Goal: Task Accomplishment & Management: Use online tool/utility

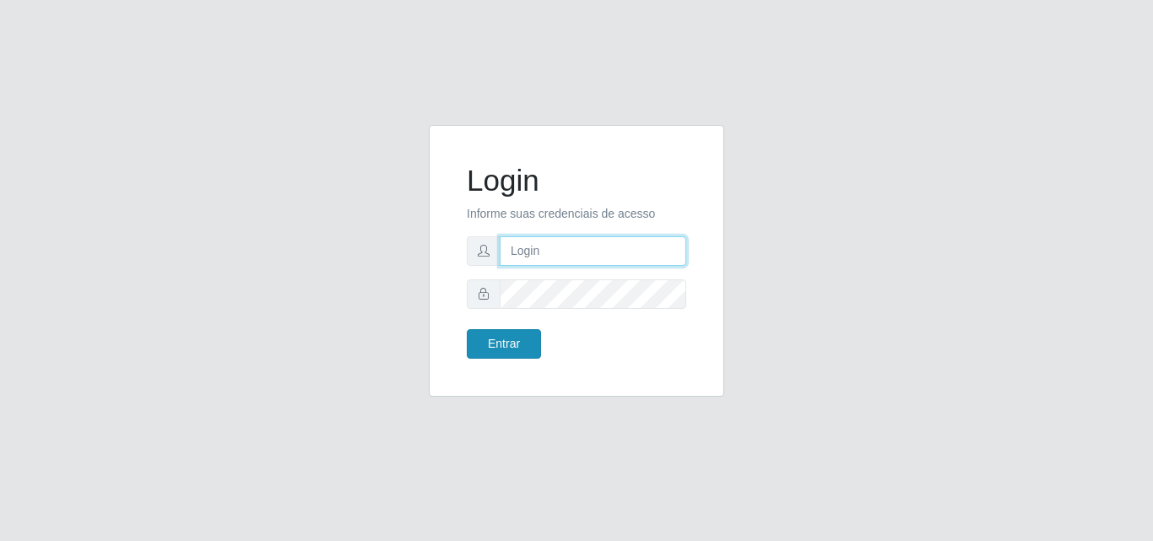
type input "[EMAIL_ADDRESS][DOMAIN_NAME]"
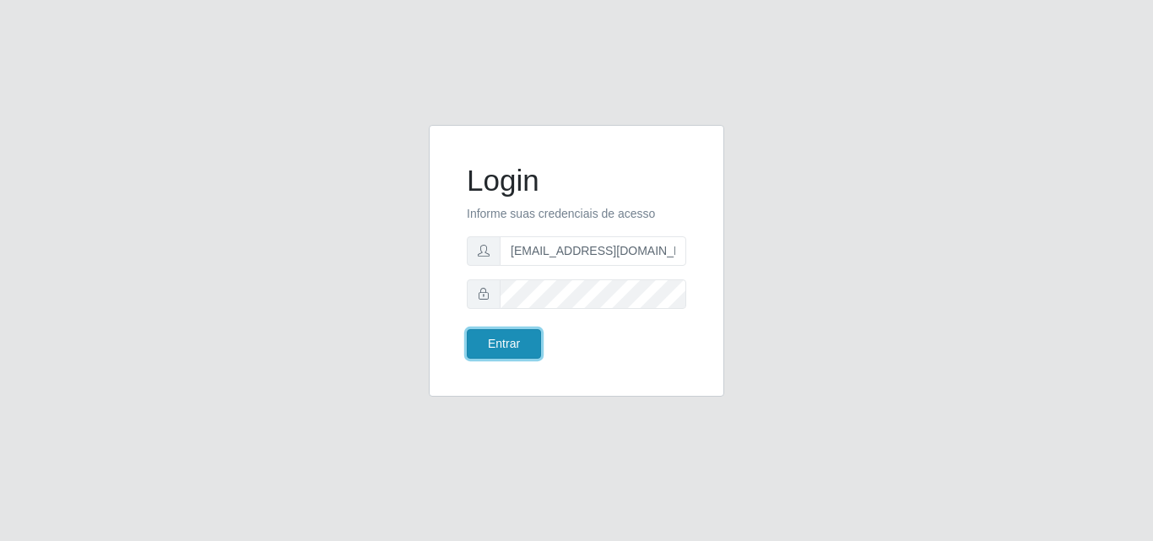
click at [504, 345] on button "Entrar" at bounding box center [504, 344] width 74 height 30
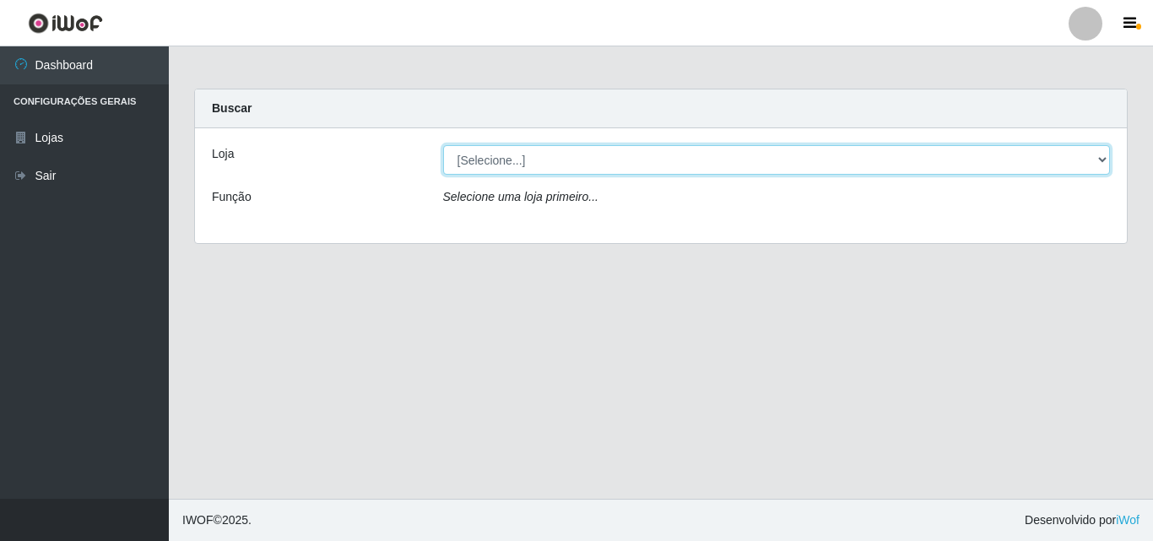
click at [1108, 163] on select "[Selecione...] Rede Potiguar 1 - Macaíba" at bounding box center [777, 160] width 668 height 30
select select "100"
click at [443, 145] on select "[Selecione...] Rede Potiguar 1 - Macaíba" at bounding box center [777, 160] width 668 height 30
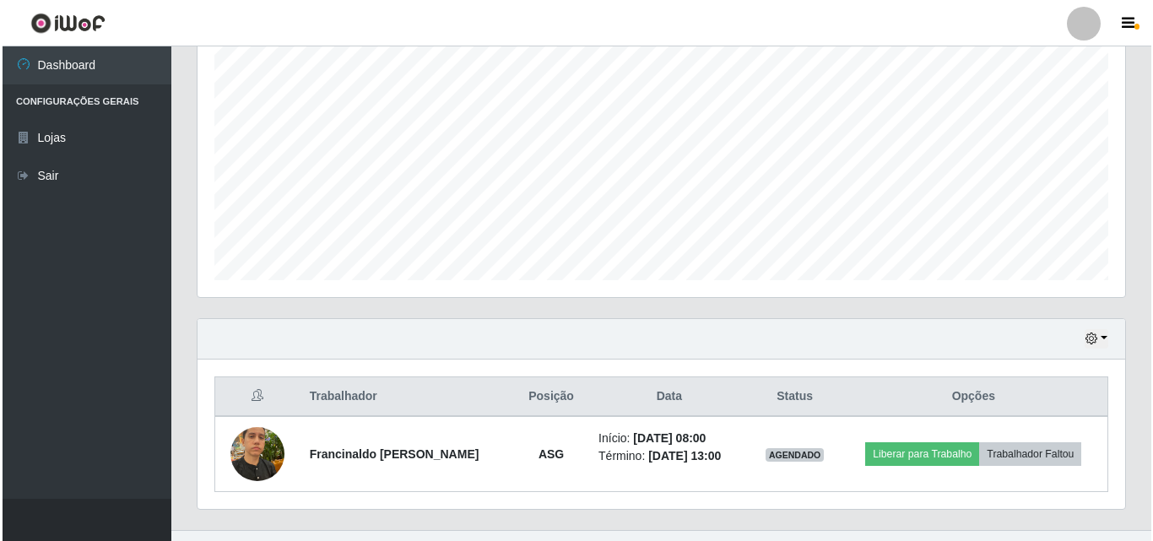
scroll to position [355, 0]
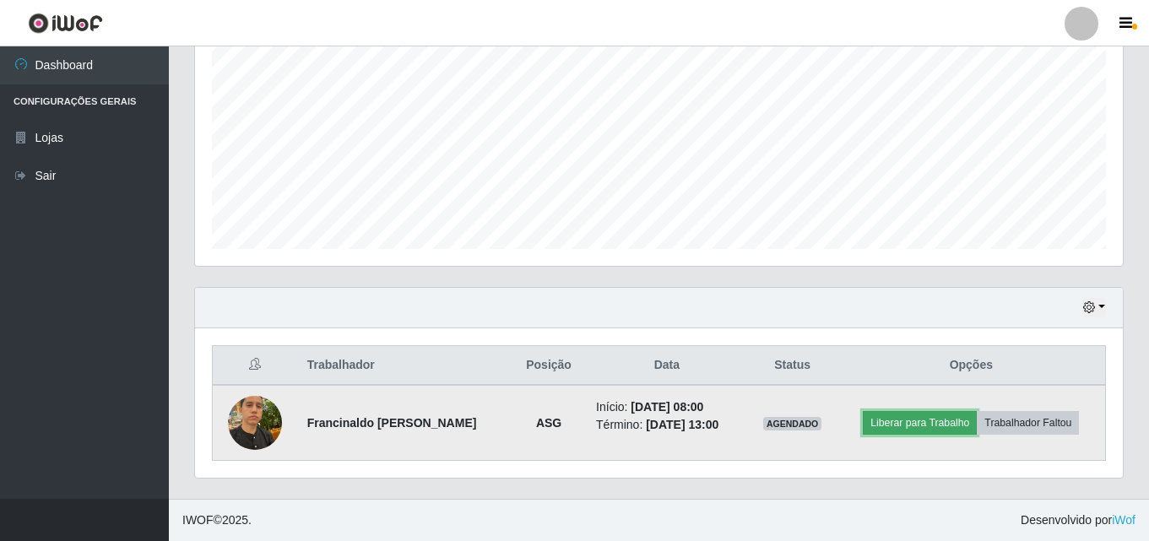
click at [901, 421] on button "Liberar para Trabalho" at bounding box center [920, 423] width 114 height 24
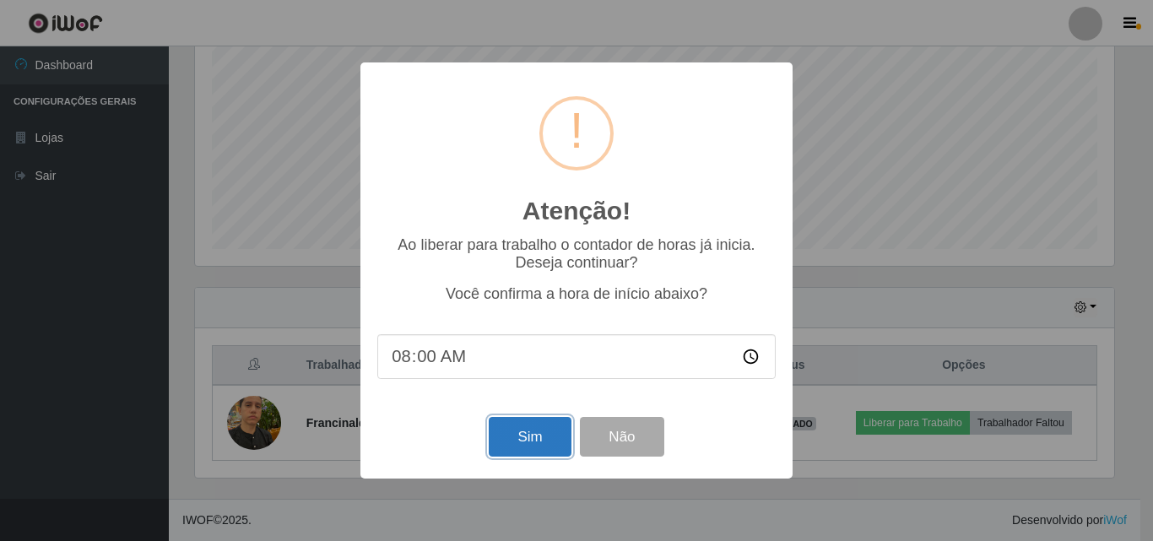
click at [532, 442] on button "Sim" at bounding box center [530, 437] width 82 height 40
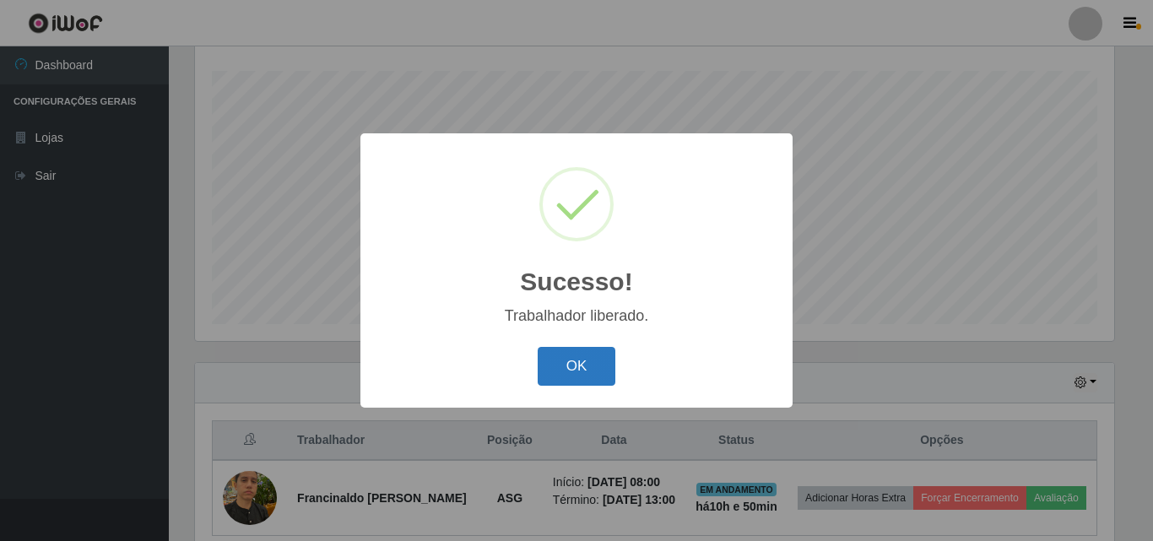
click at [573, 372] on button "OK" at bounding box center [577, 367] width 79 height 40
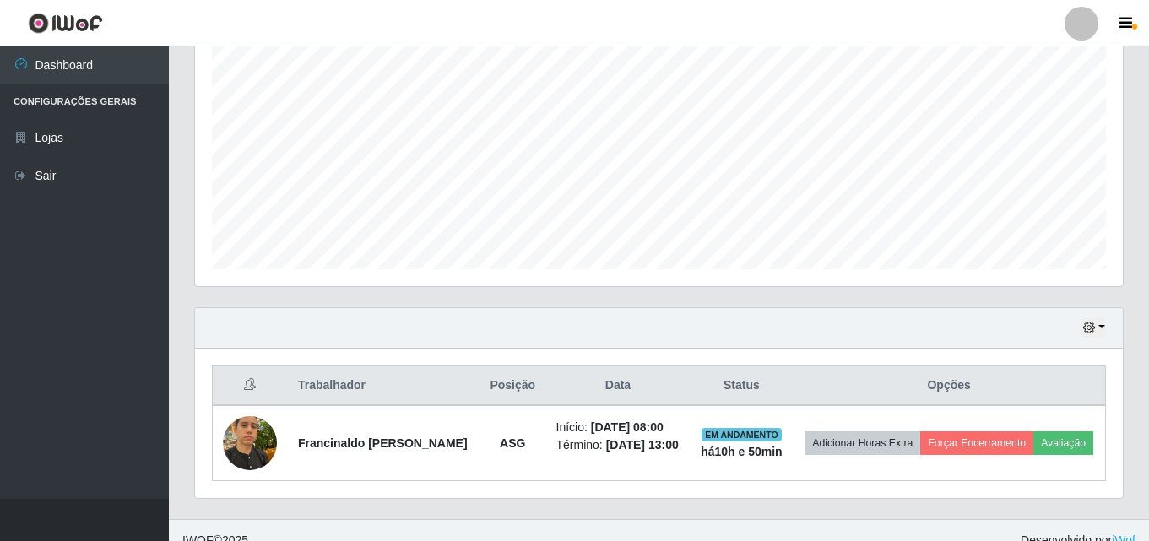
scroll to position [355, 0]
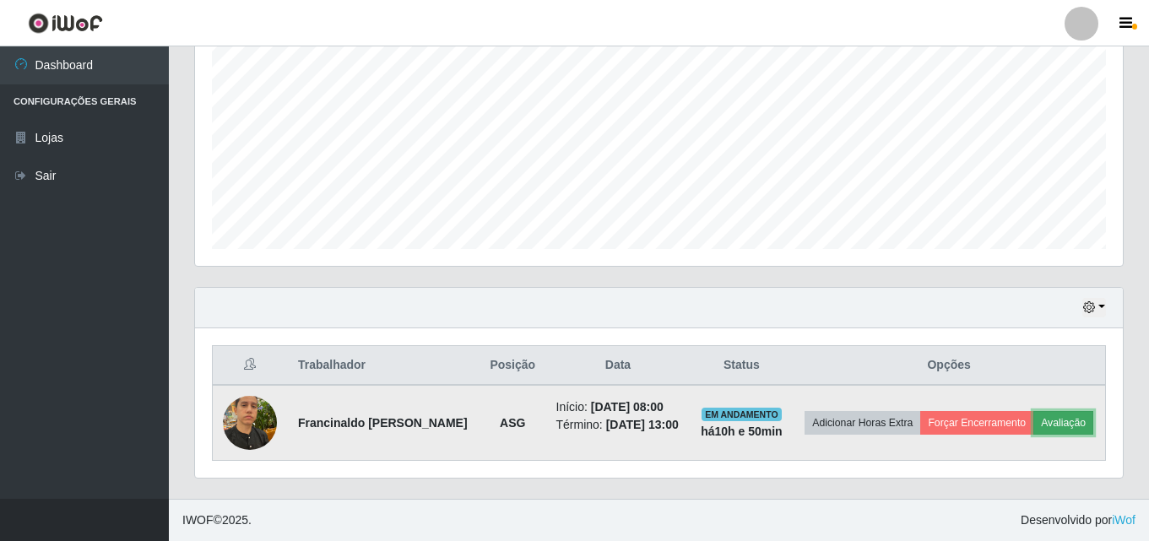
click at [1064, 411] on button "Avaliação" at bounding box center [1064, 423] width 60 height 24
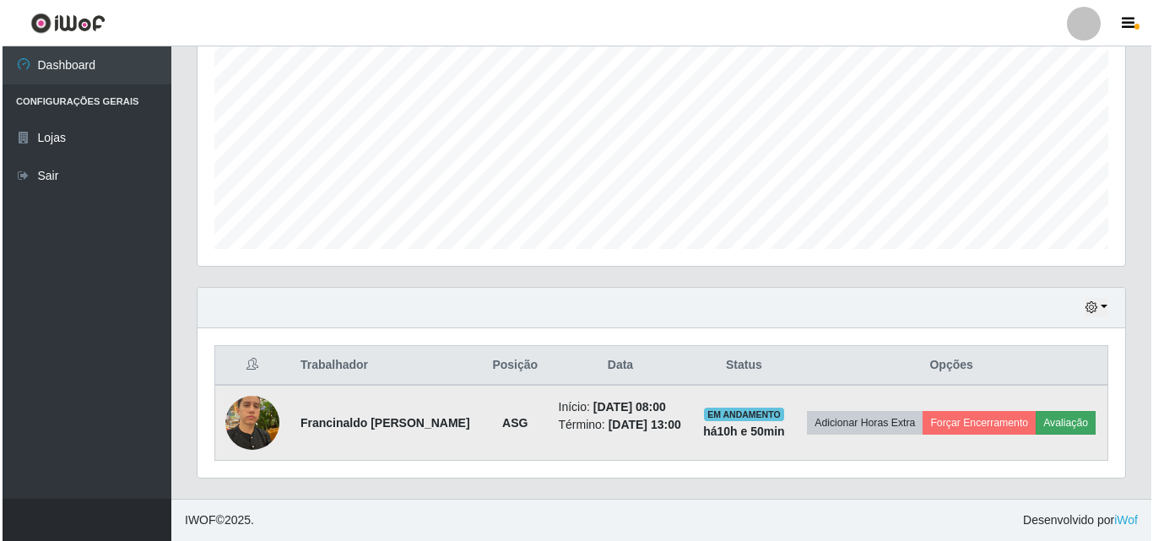
scroll to position [350, 920]
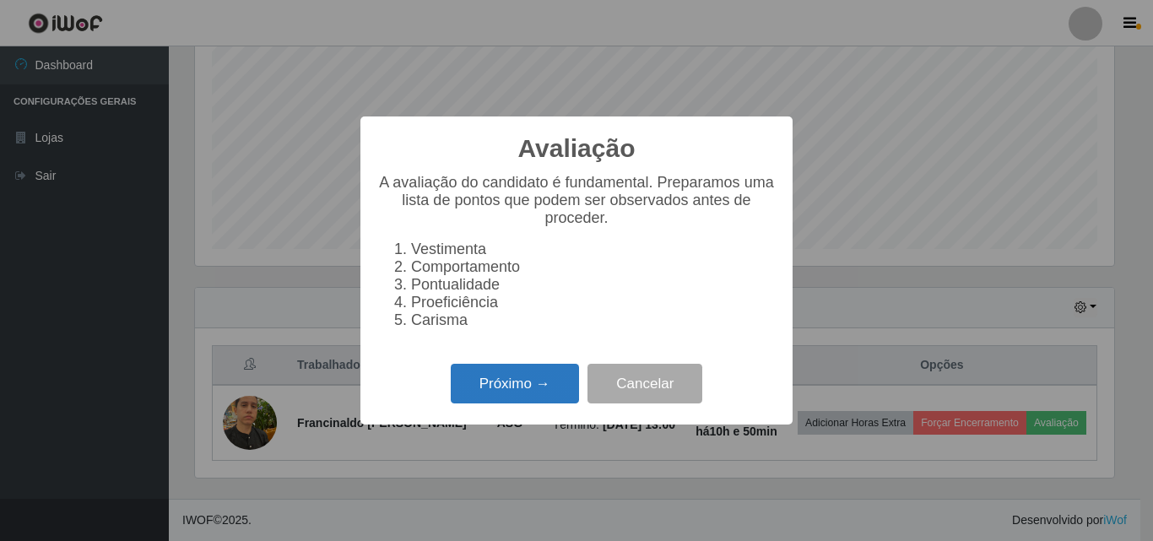
click at [475, 393] on button "Próximo →" at bounding box center [515, 384] width 128 height 40
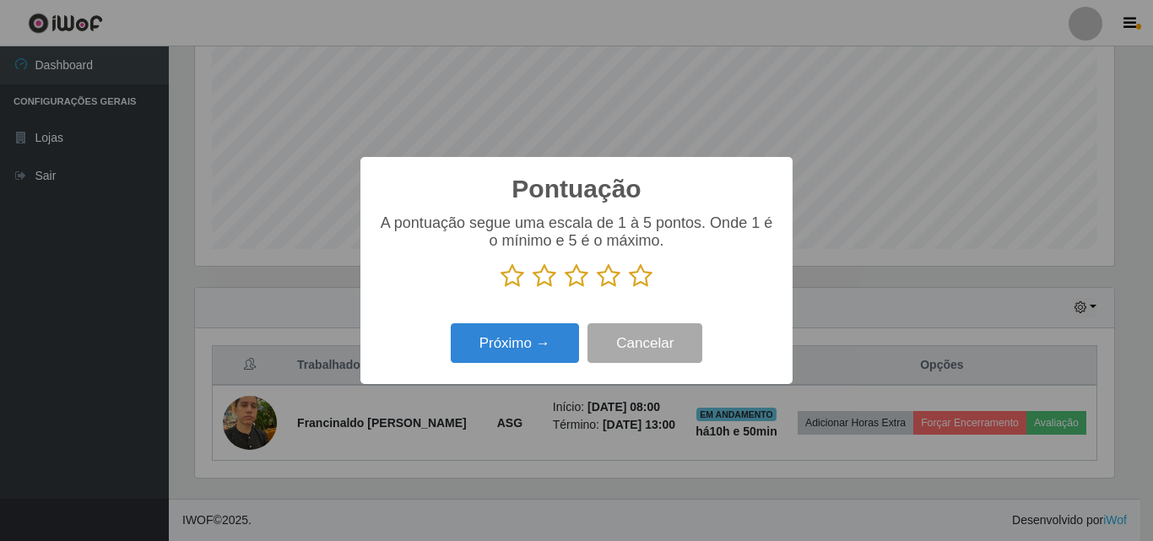
click at [647, 276] on icon at bounding box center [641, 275] width 24 height 25
click at [629, 289] on input "radio" at bounding box center [629, 289] width 0 height 0
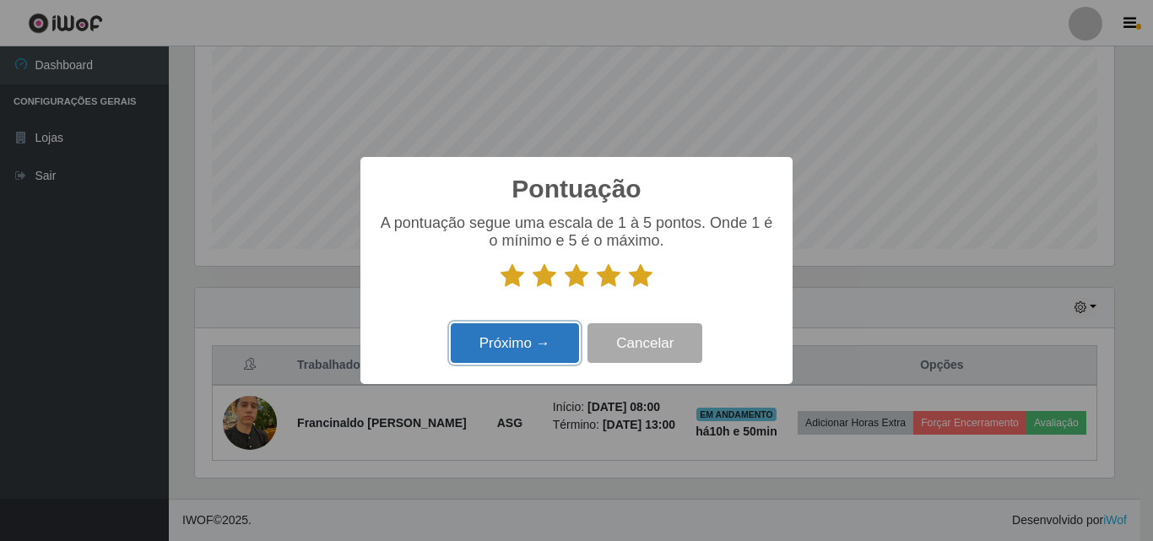
click at [507, 335] on button "Próximo →" at bounding box center [515, 343] width 128 height 40
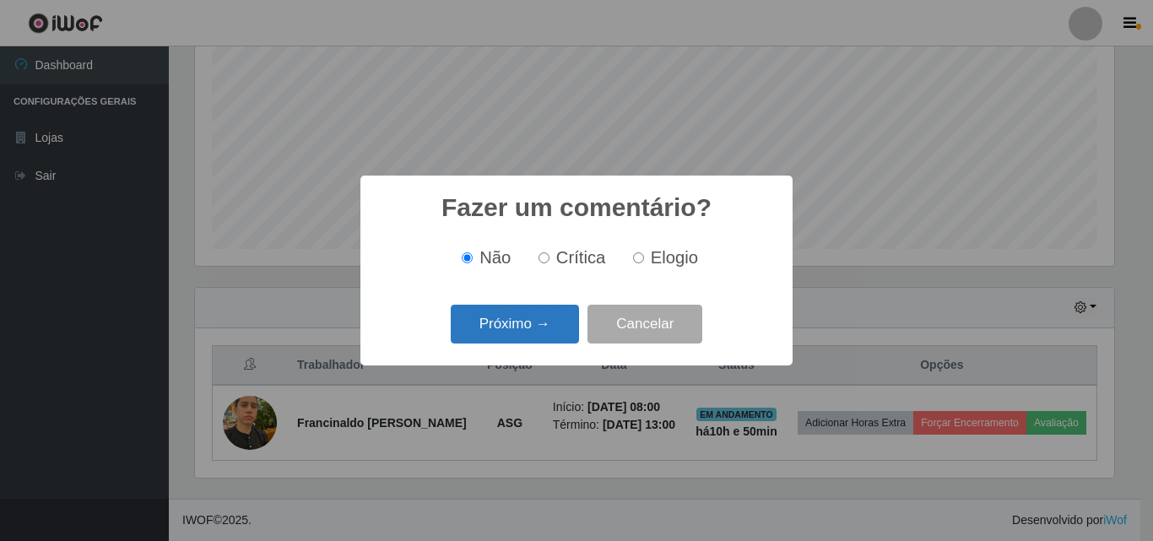
click at [509, 328] on button "Próximo →" at bounding box center [515, 325] width 128 height 40
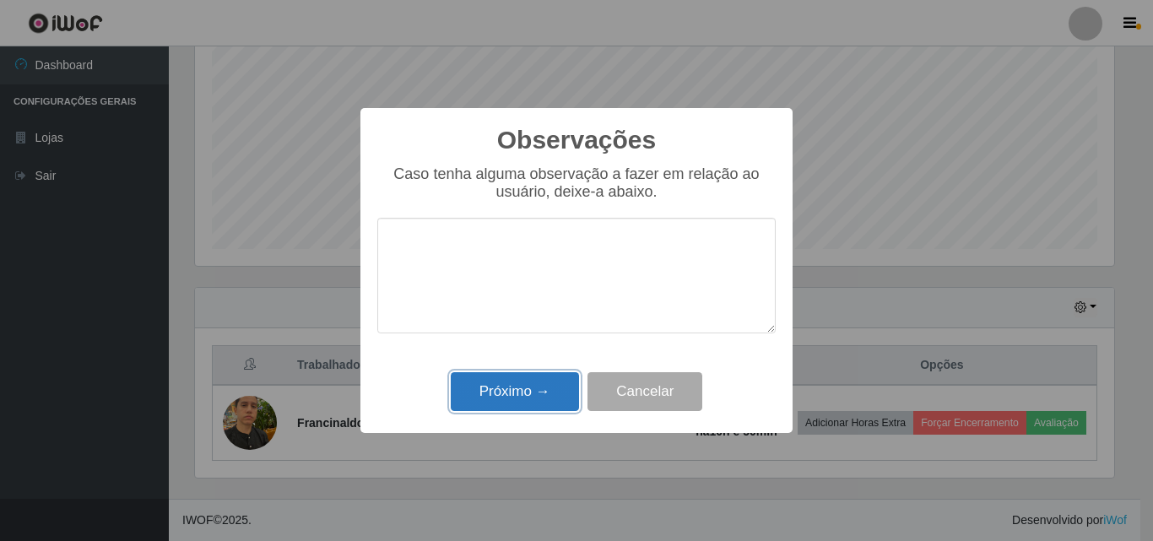
click at [506, 395] on button "Próximo →" at bounding box center [515, 392] width 128 height 40
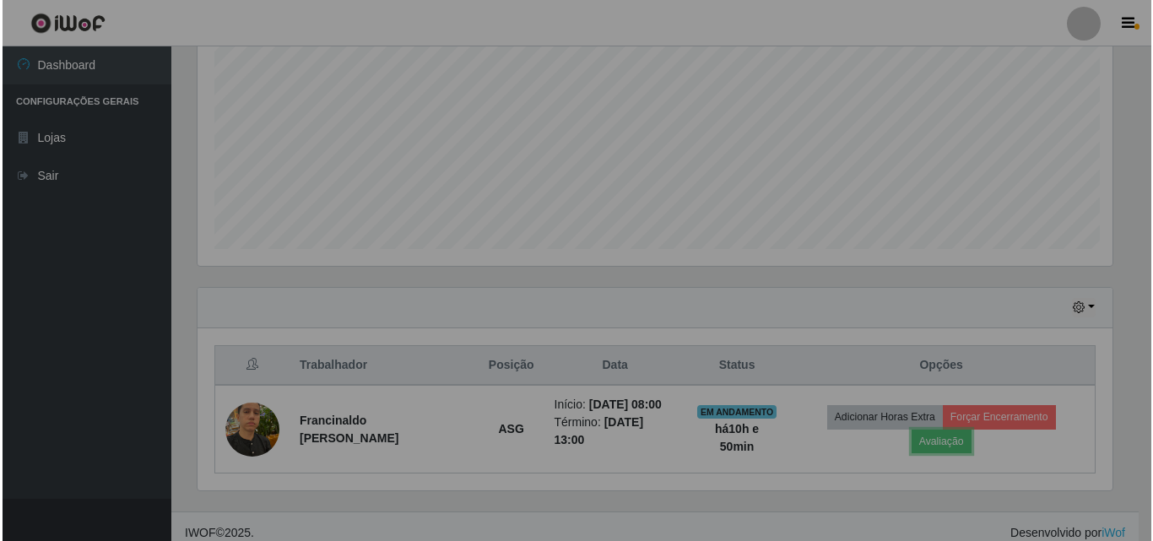
scroll to position [350, 928]
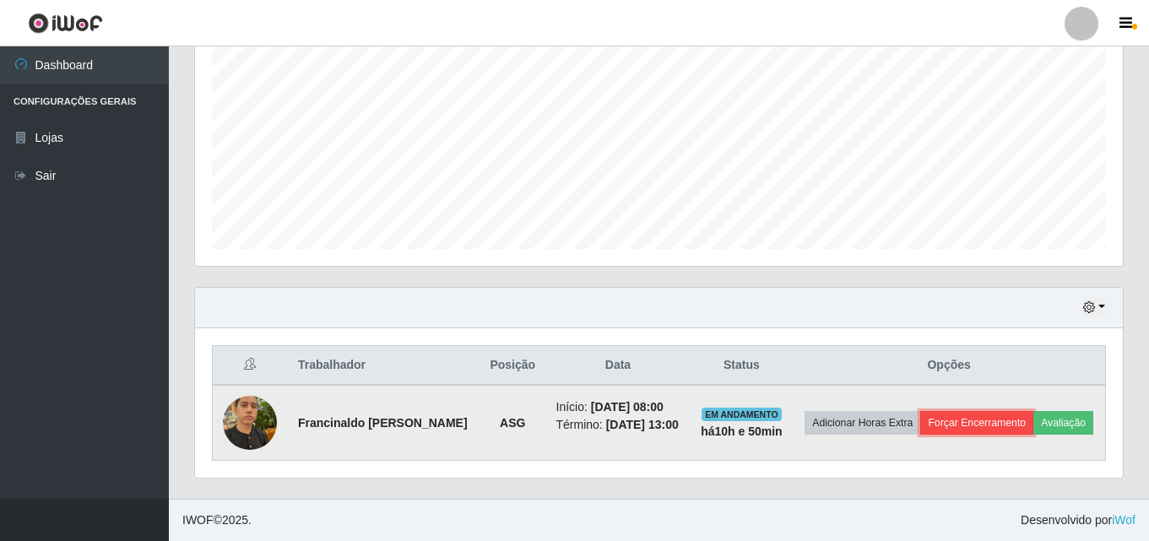
click at [959, 431] on button "Forçar Encerramento" at bounding box center [976, 423] width 113 height 24
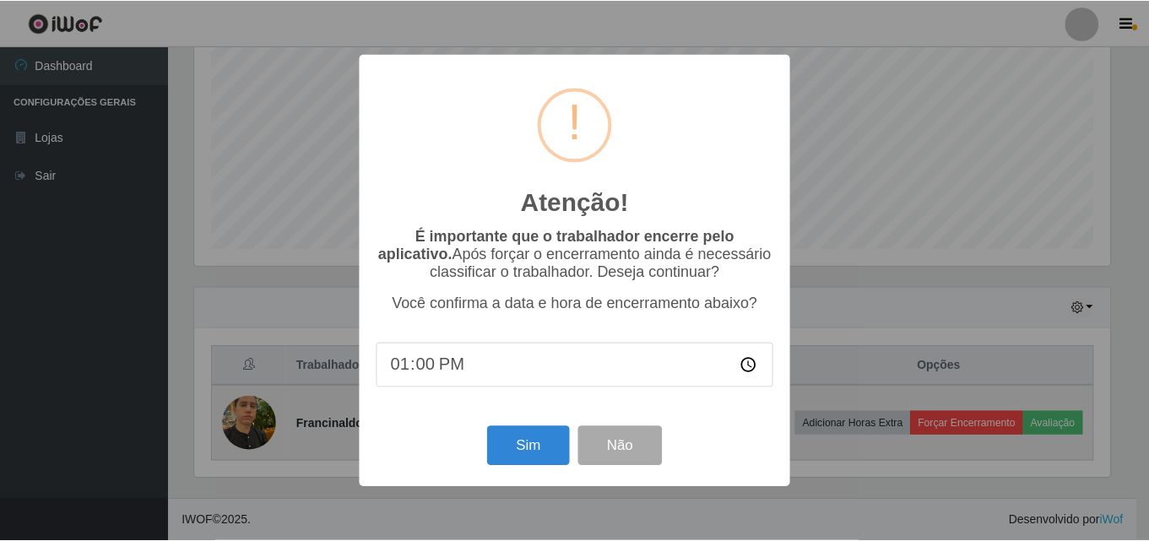
scroll to position [350, 920]
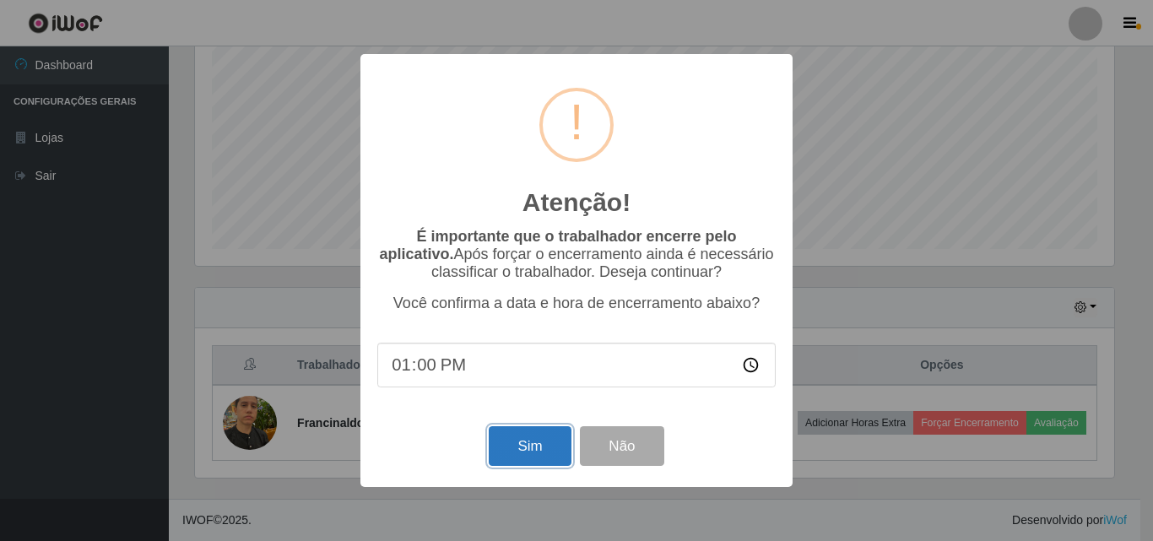
click at [523, 448] on button "Sim" at bounding box center [530, 446] width 82 height 40
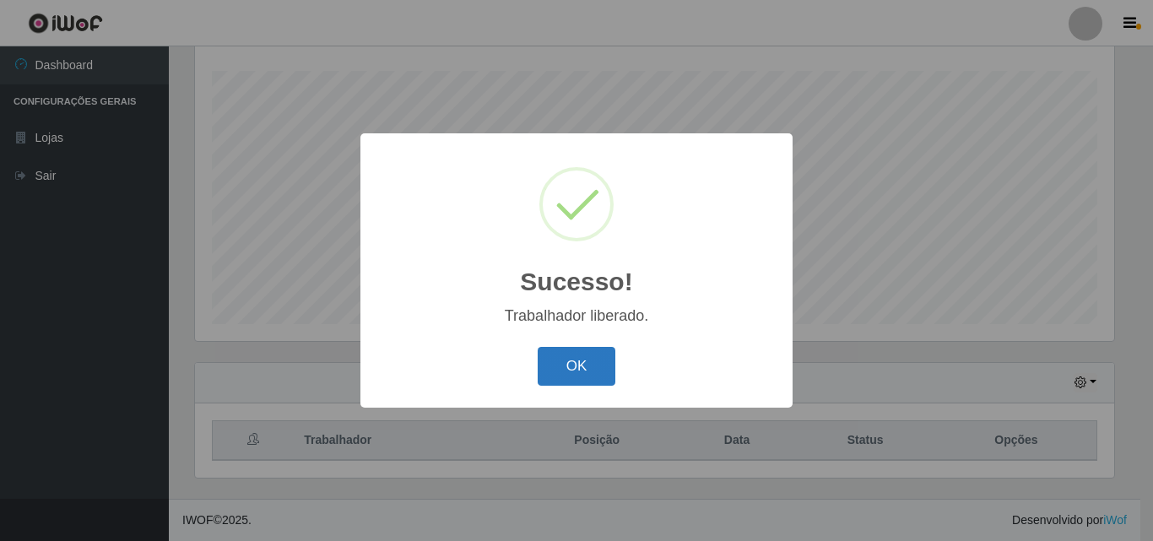
click at [589, 363] on button "OK" at bounding box center [577, 367] width 79 height 40
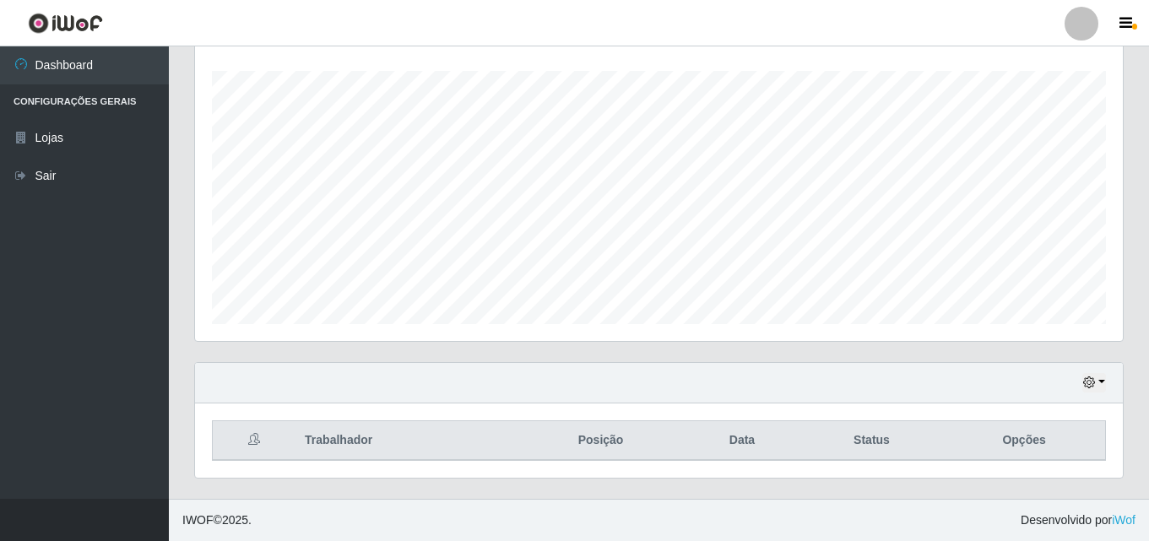
scroll to position [0, 0]
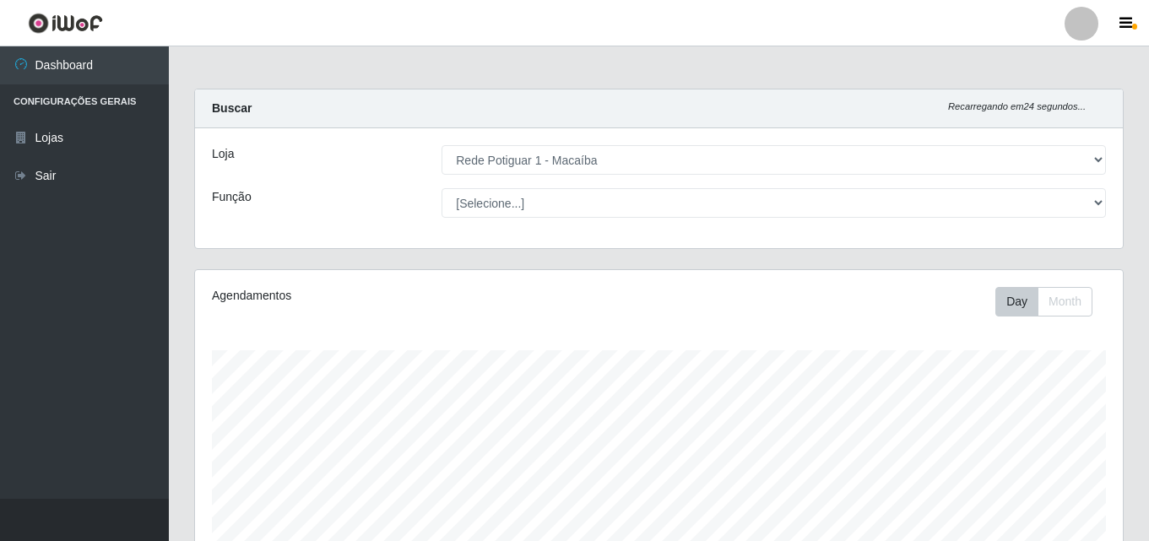
drag, startPoint x: 443, startPoint y: 62, endPoint x: 317, endPoint y: 265, distance: 239.0
drag, startPoint x: 317, startPoint y: 265, endPoint x: 952, endPoint y: 228, distance: 636.1
click at [935, 232] on div "Loja [Selecione...] Rede Potiguar 1 - Macaíba Função [Selecione...] ASG ASG + A…" at bounding box center [659, 188] width 928 height 120
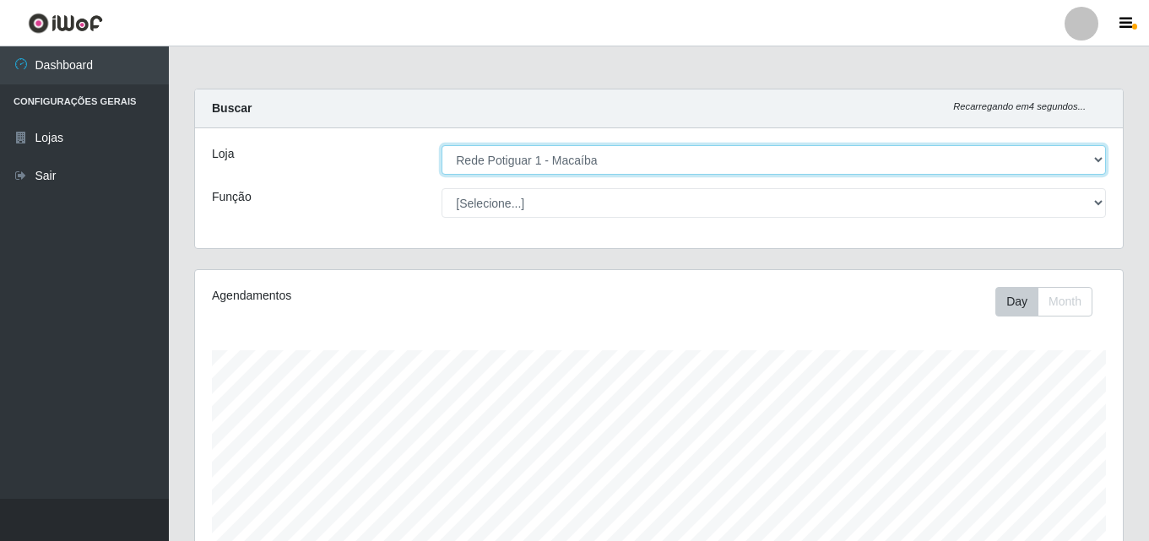
click at [1103, 159] on select "[Selecione...] Rede Potiguar 1 - Macaíba" at bounding box center [774, 160] width 665 height 30
click at [442, 145] on select "[Selecione...] Rede Potiguar 1 - Macaíba" at bounding box center [774, 160] width 665 height 30
